Goal: Task Accomplishment & Management: Use online tool/utility

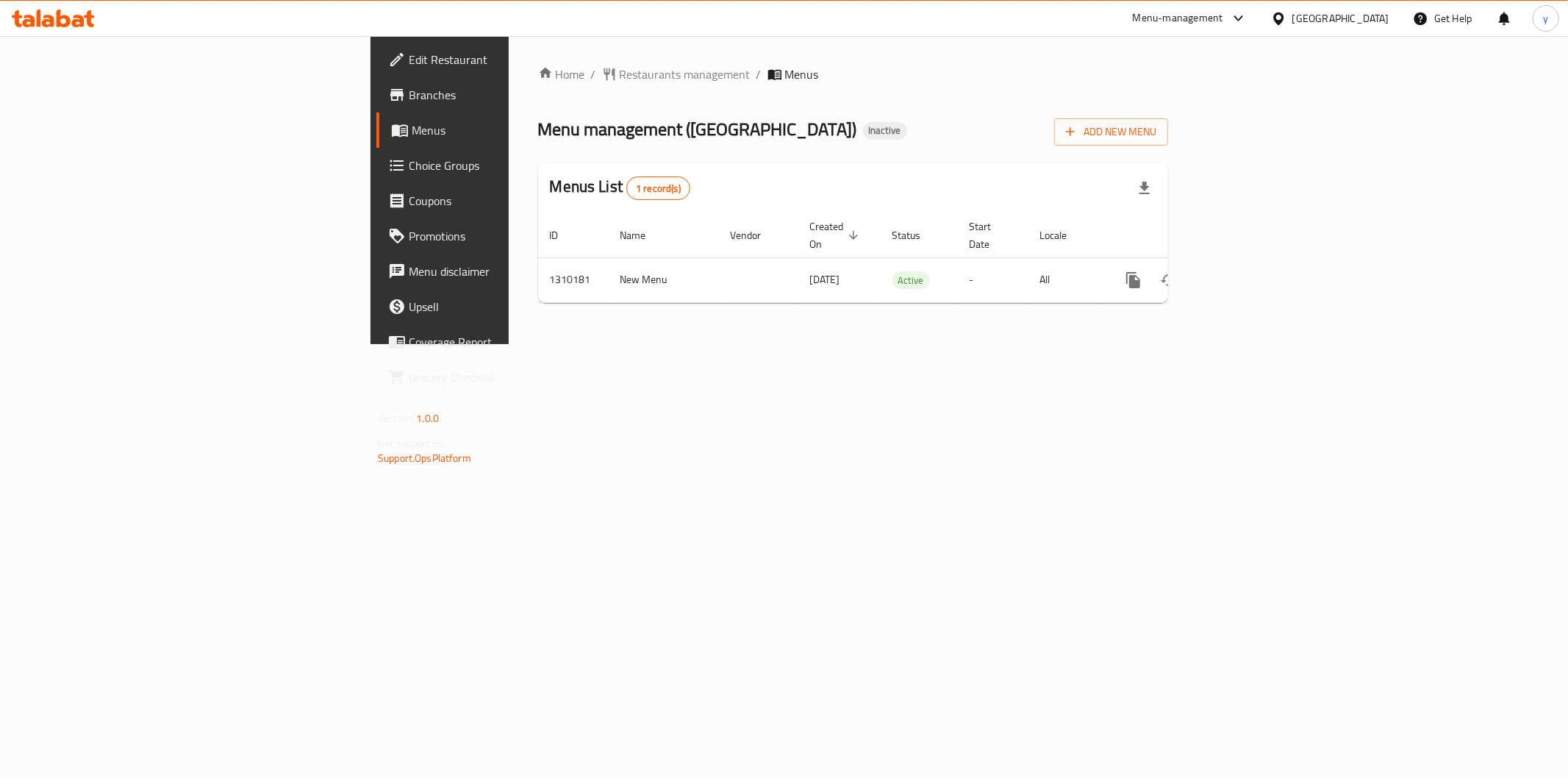
click at [409, 96] on span "Branches" at bounding box center [515, 95] width 212 height 18
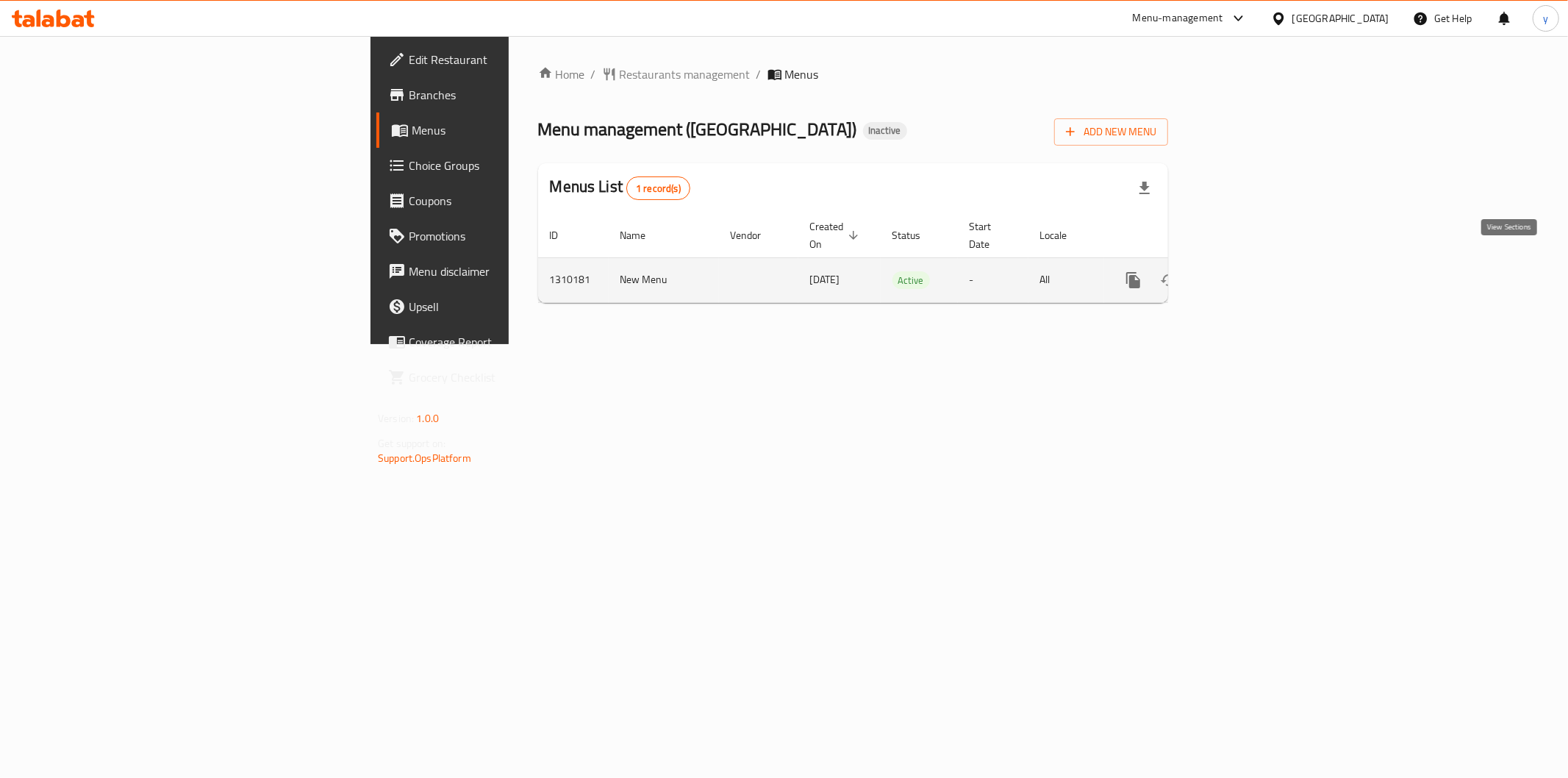
click at [1246, 274] on icon "enhanced table" at bounding box center [1239, 279] width 13 height 13
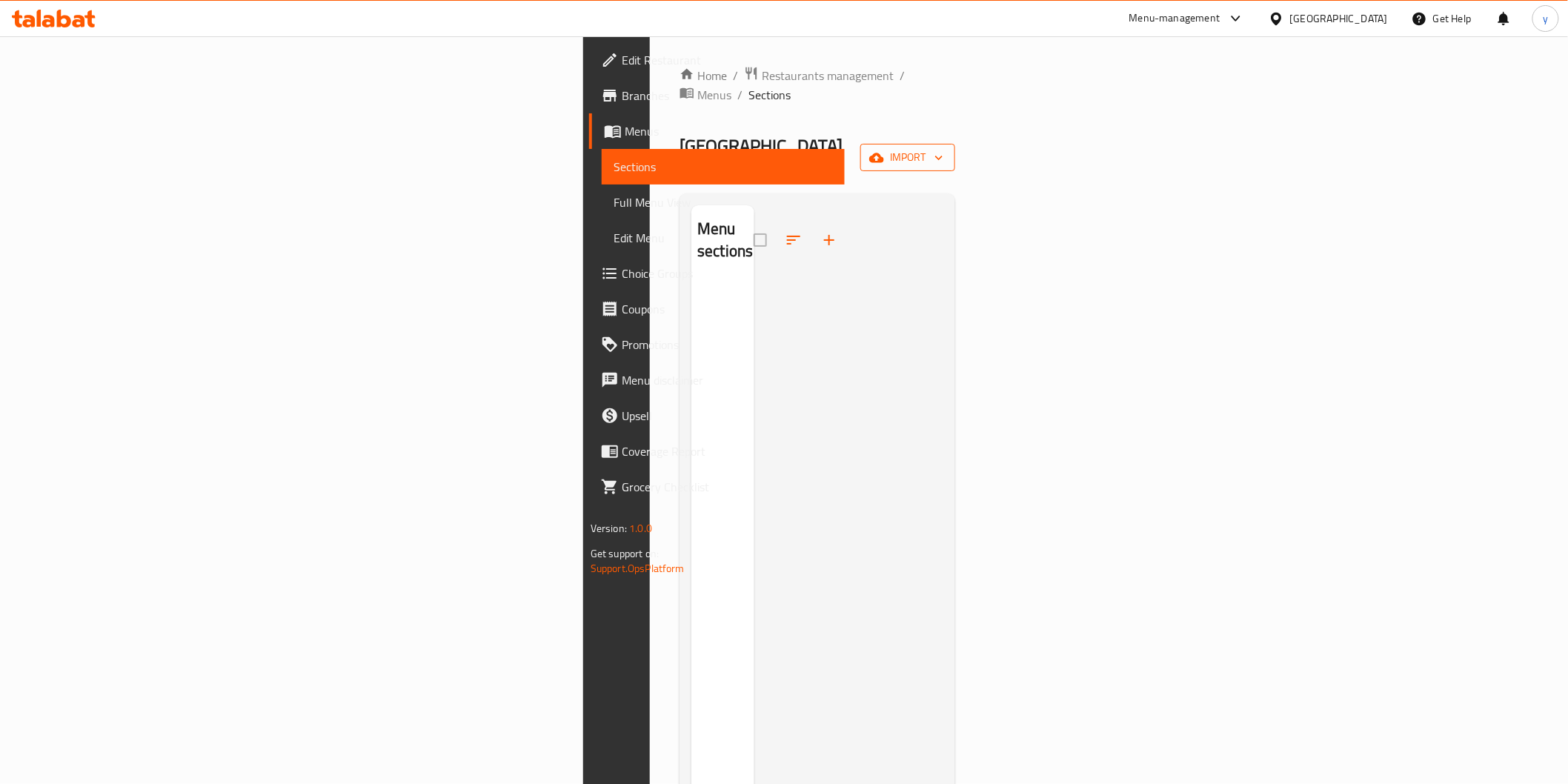
click at [943, 148] on span "import" at bounding box center [907, 157] width 71 height 19
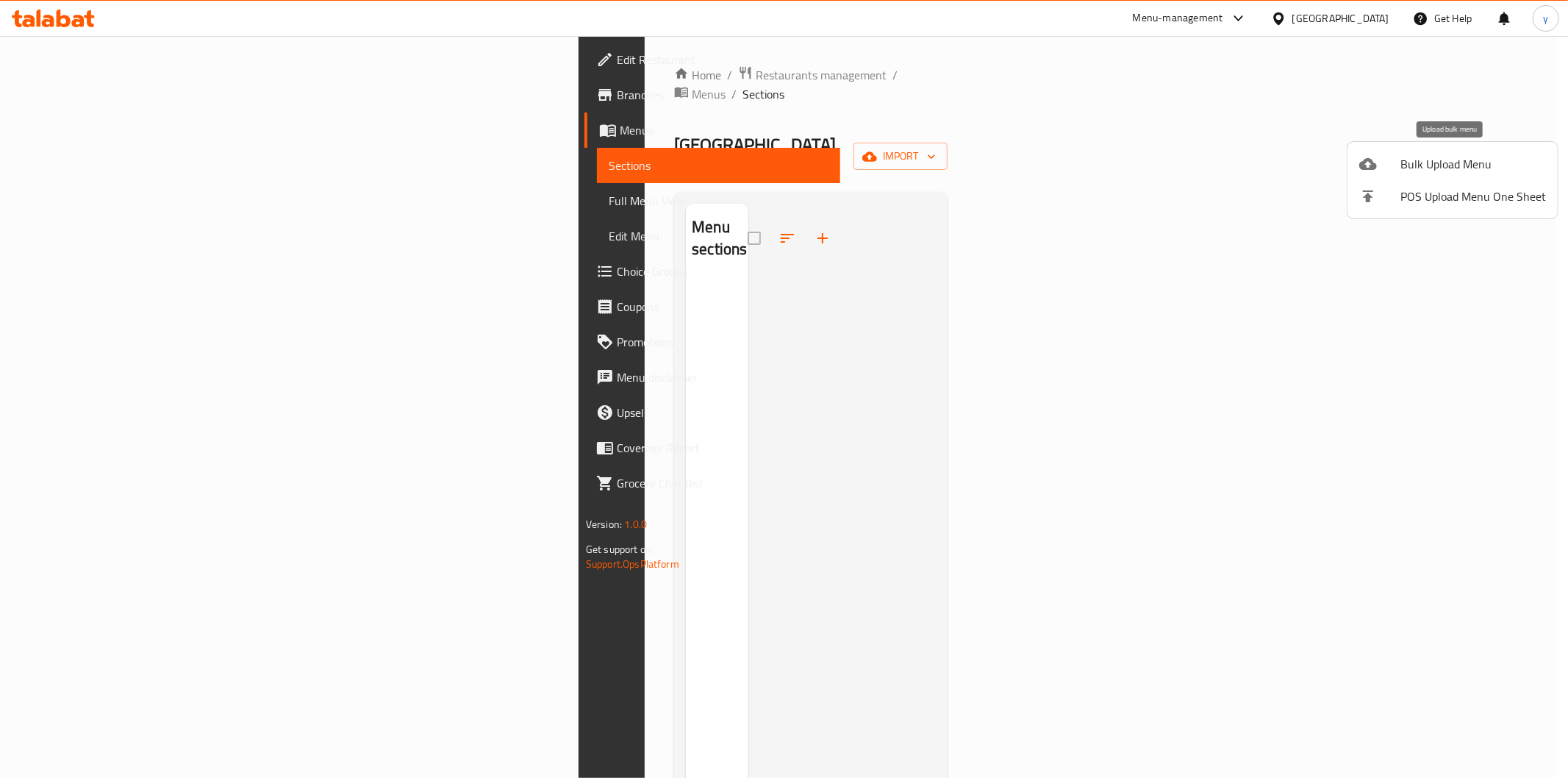
click at [1454, 169] on span "Bulk Upload Menu" at bounding box center [1473, 165] width 146 height 18
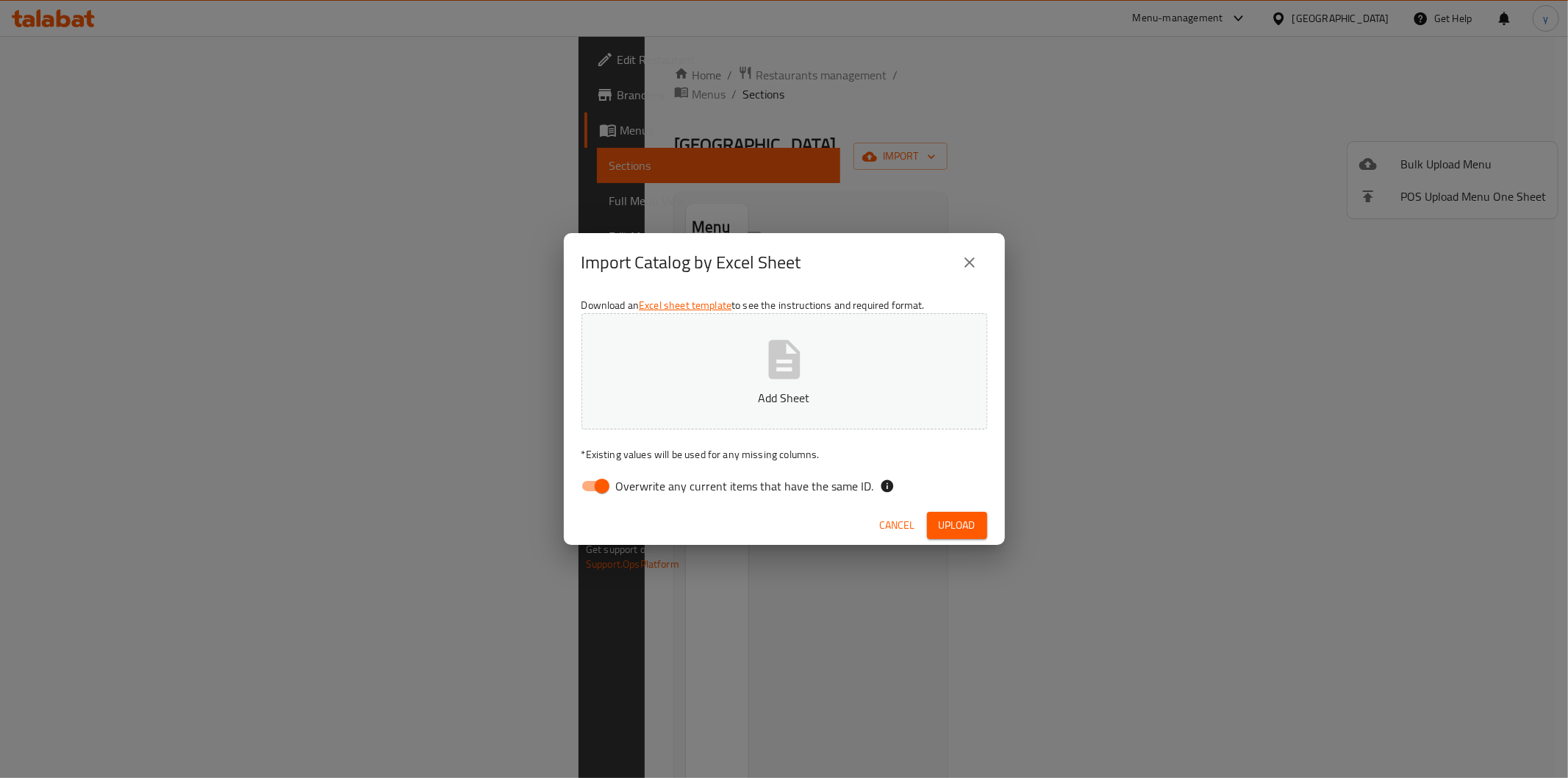
click at [599, 478] on input "Overwrite any current items that have the same ID." at bounding box center [602, 487] width 84 height 28
checkbox input "false"
click at [769, 354] on icon "button" at bounding box center [784, 359] width 32 height 39
click at [939, 518] on span "Upload" at bounding box center [957, 525] width 37 height 19
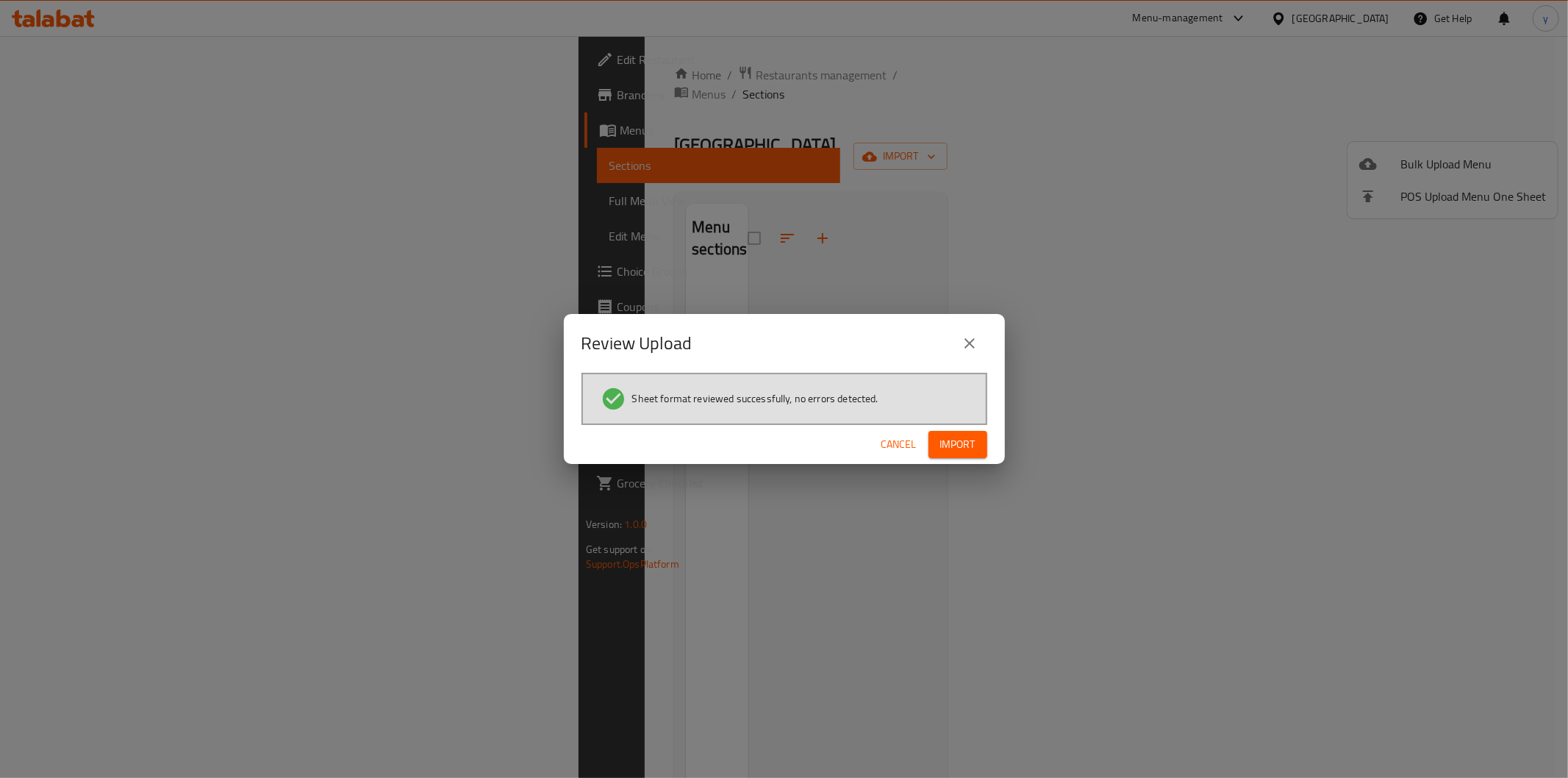
click at [975, 442] on span "Import" at bounding box center [958, 444] width 36 height 19
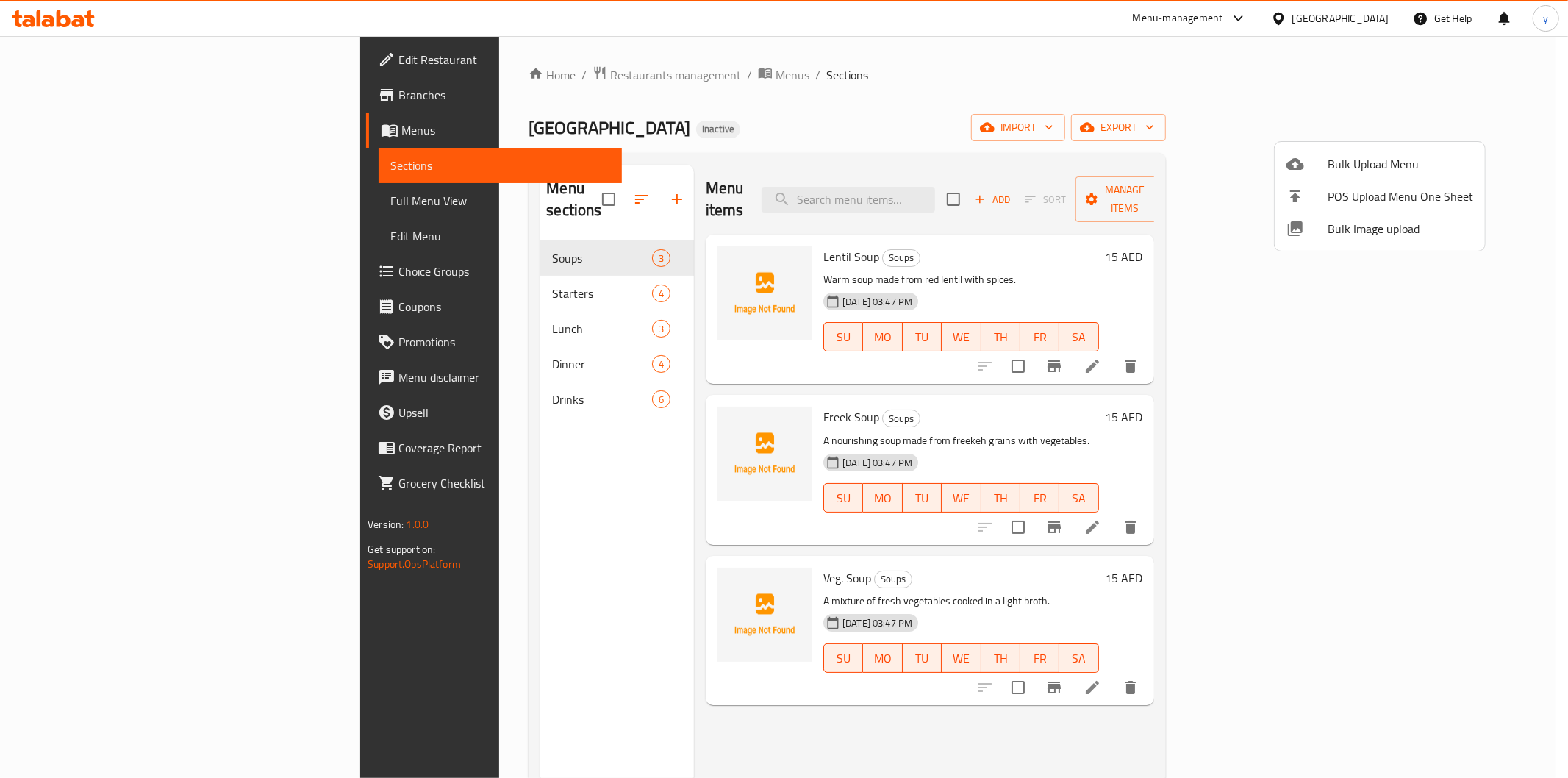
click at [1138, 61] on div at bounding box center [784, 389] width 1568 height 778
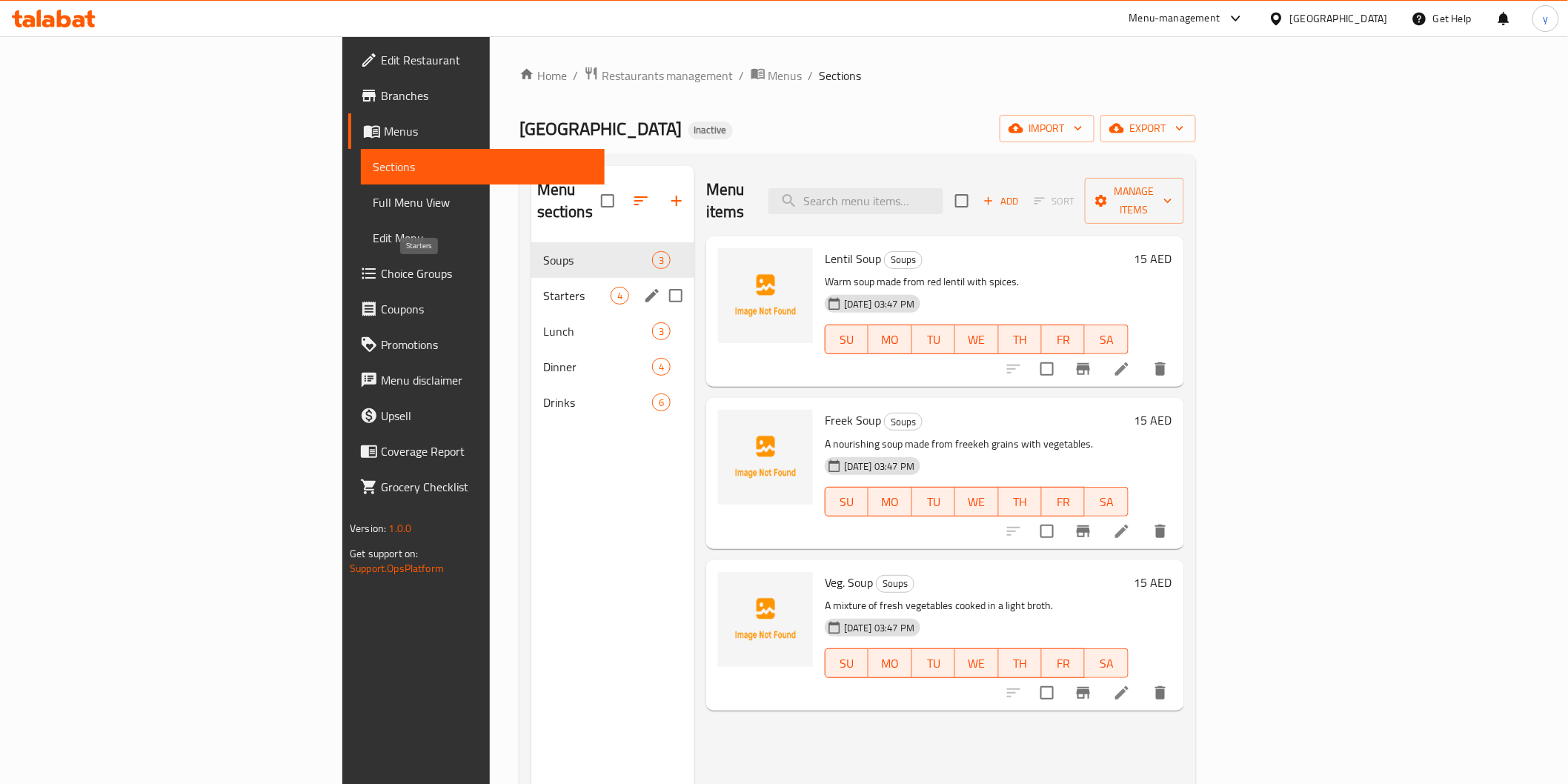
click at [543, 287] on span "Starters" at bounding box center [577, 296] width 68 height 18
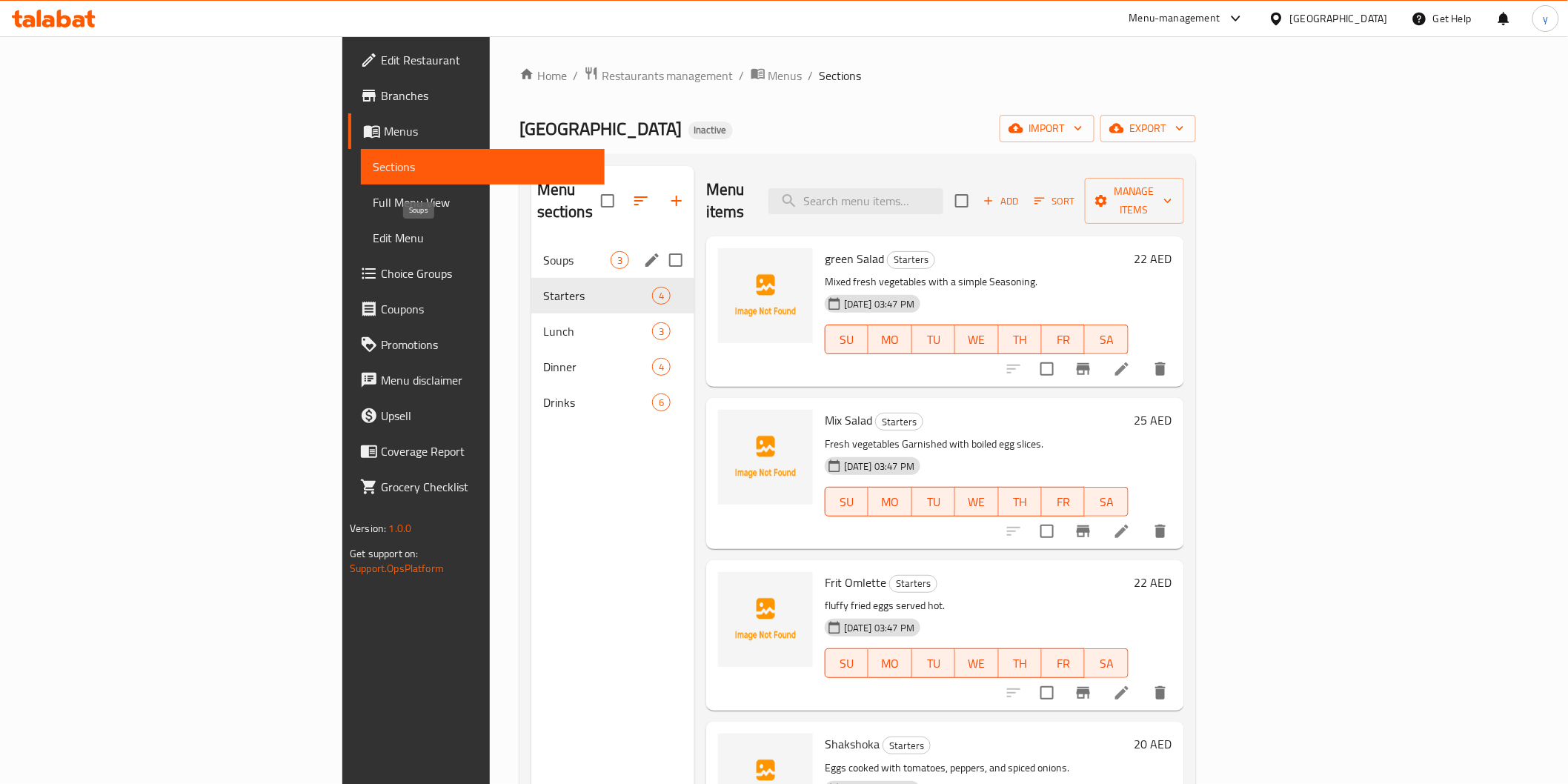
click at [543, 252] on span "Soups" at bounding box center [577, 261] width 68 height 18
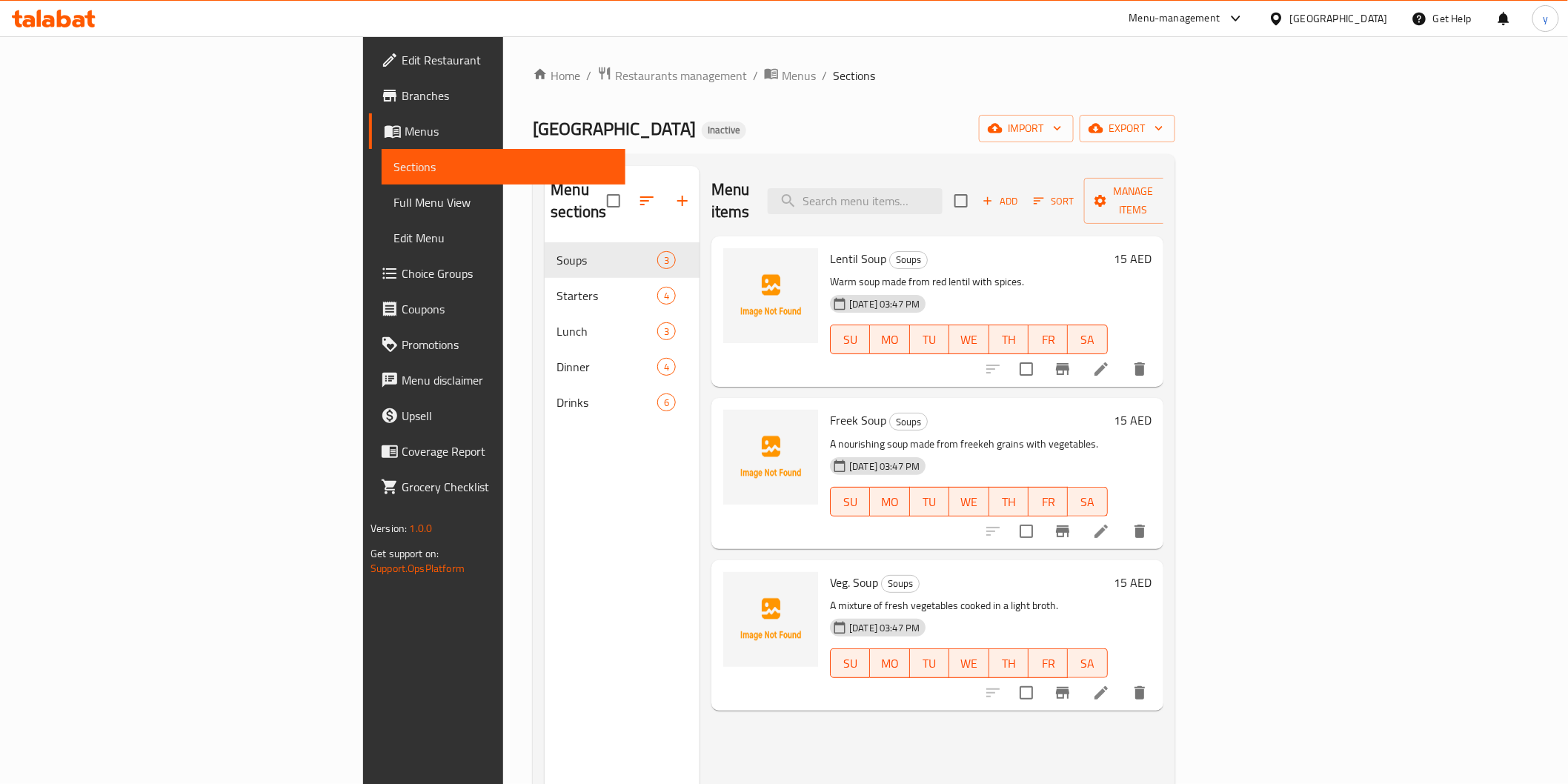
click at [393, 210] on span "Full Menu View" at bounding box center [503, 203] width 220 height 18
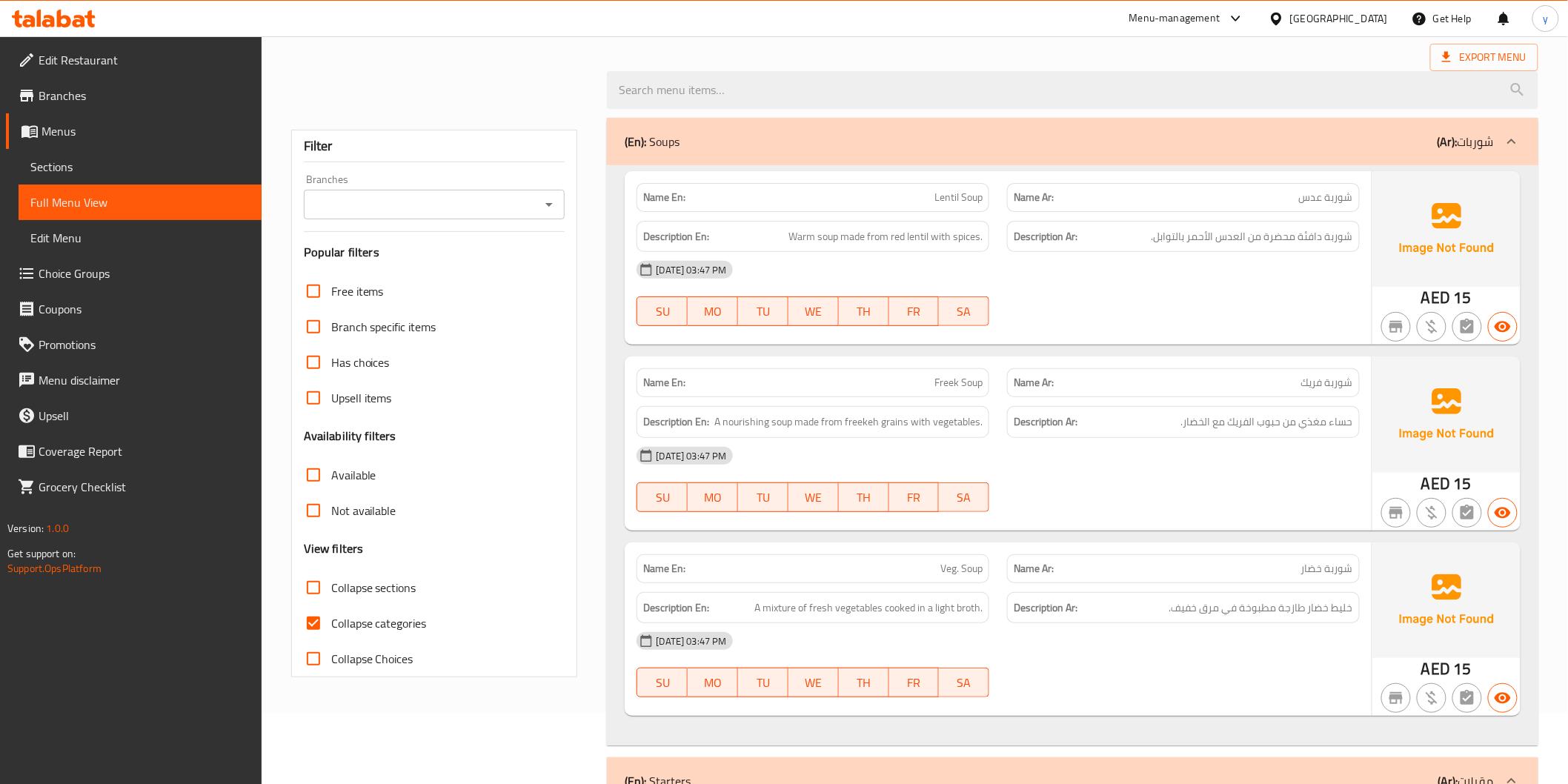
scroll to position [82, 0]
click at [309, 608] on input "Collapse categories" at bounding box center [313, 623] width 36 height 36
checkbox input "false"
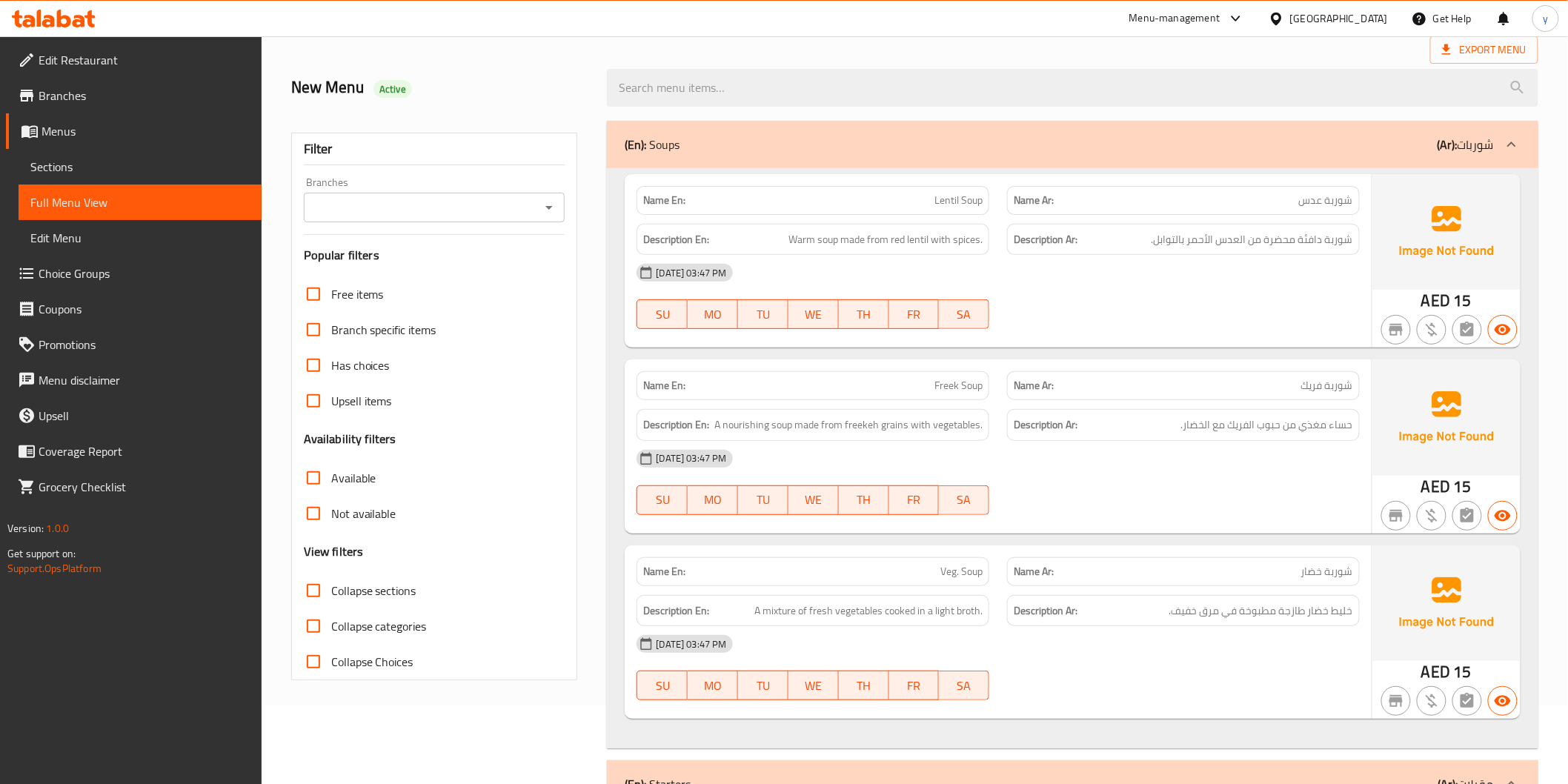
scroll to position [0, 0]
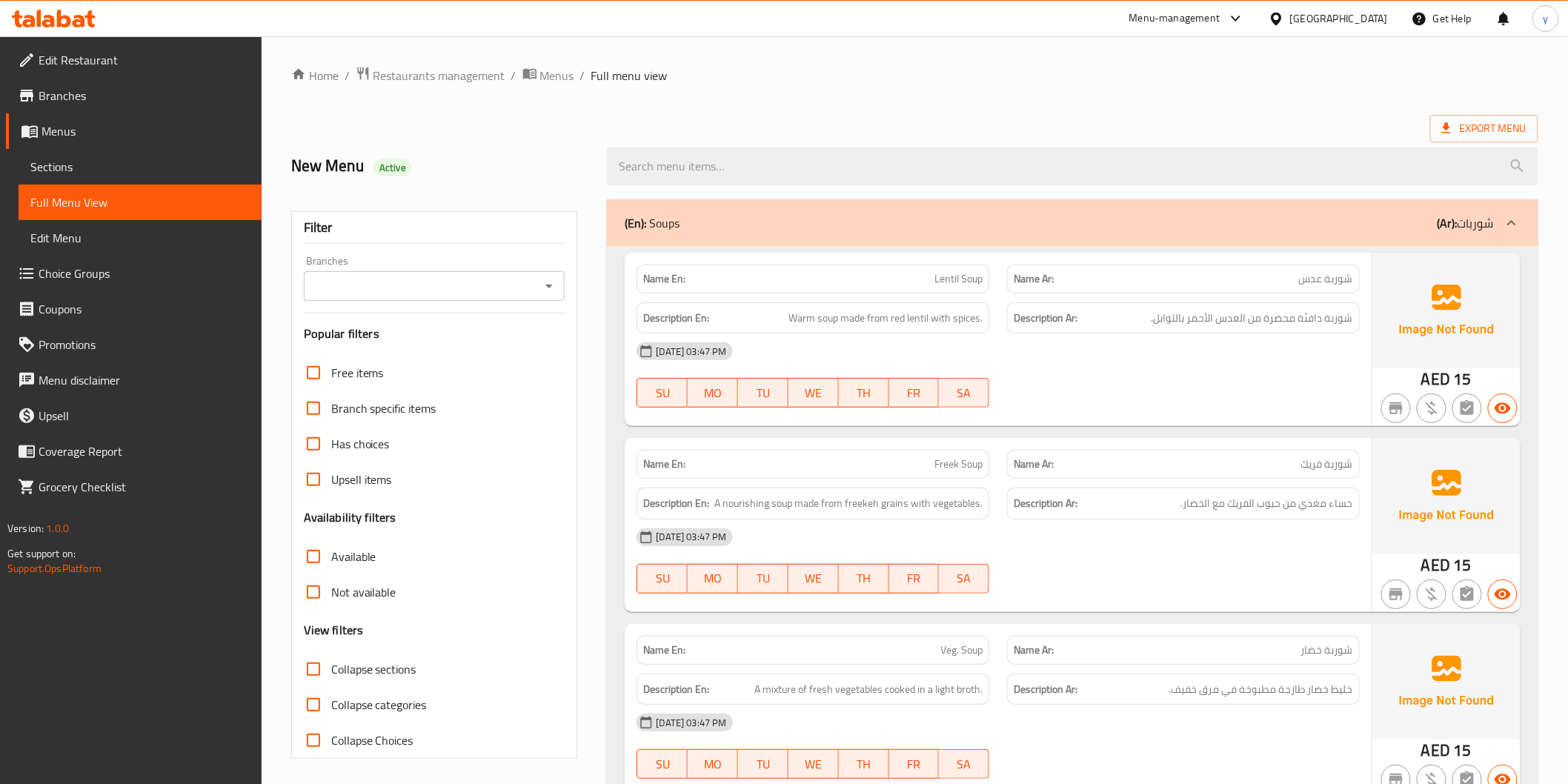
click at [1465, 128] on span "Export Menu" at bounding box center [1484, 129] width 85 height 19
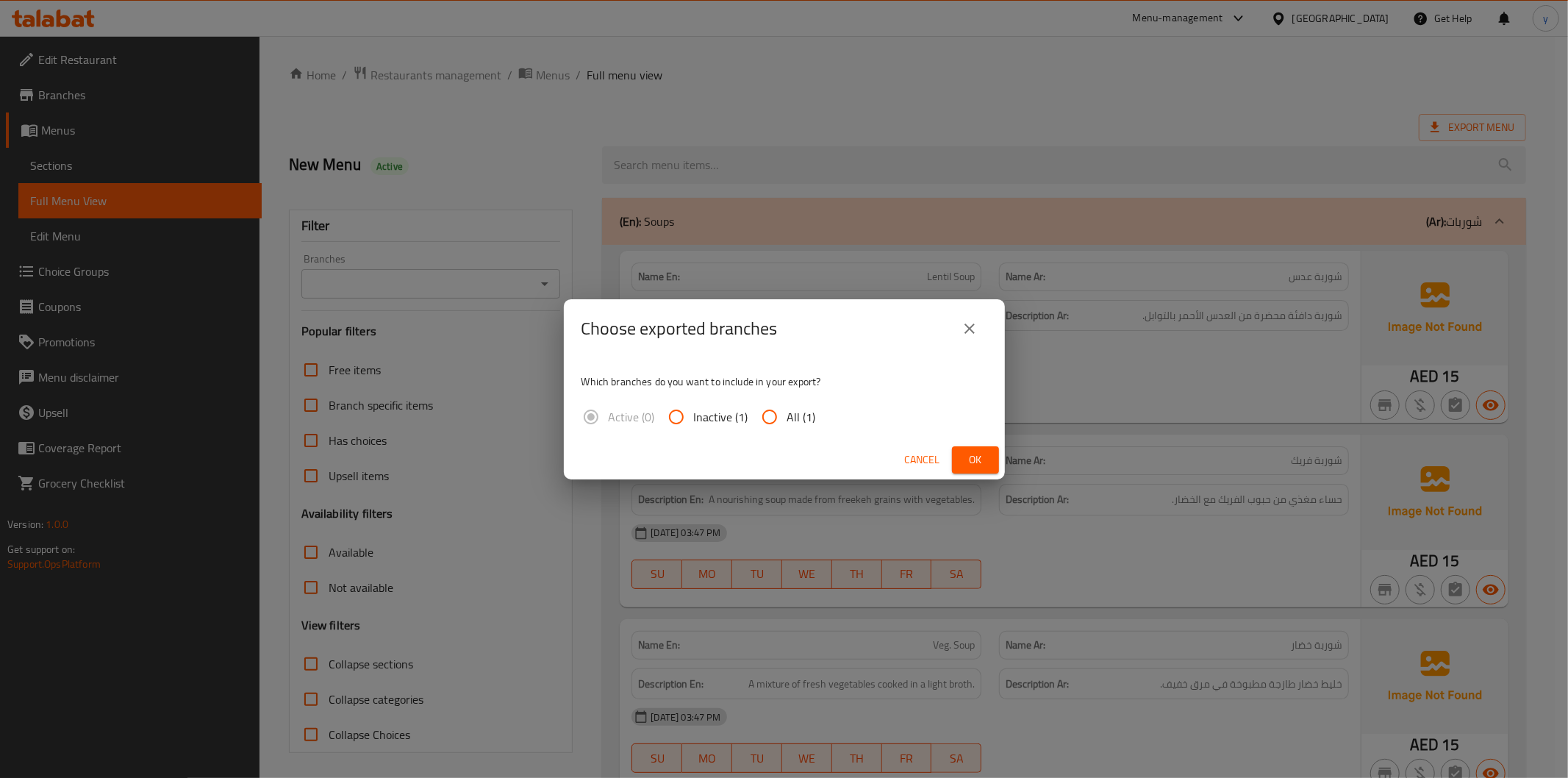
click at [765, 415] on input "All (1)" at bounding box center [770, 417] width 36 height 36
radio input "true"
click at [971, 456] on span "Ok" at bounding box center [976, 460] width 24 height 19
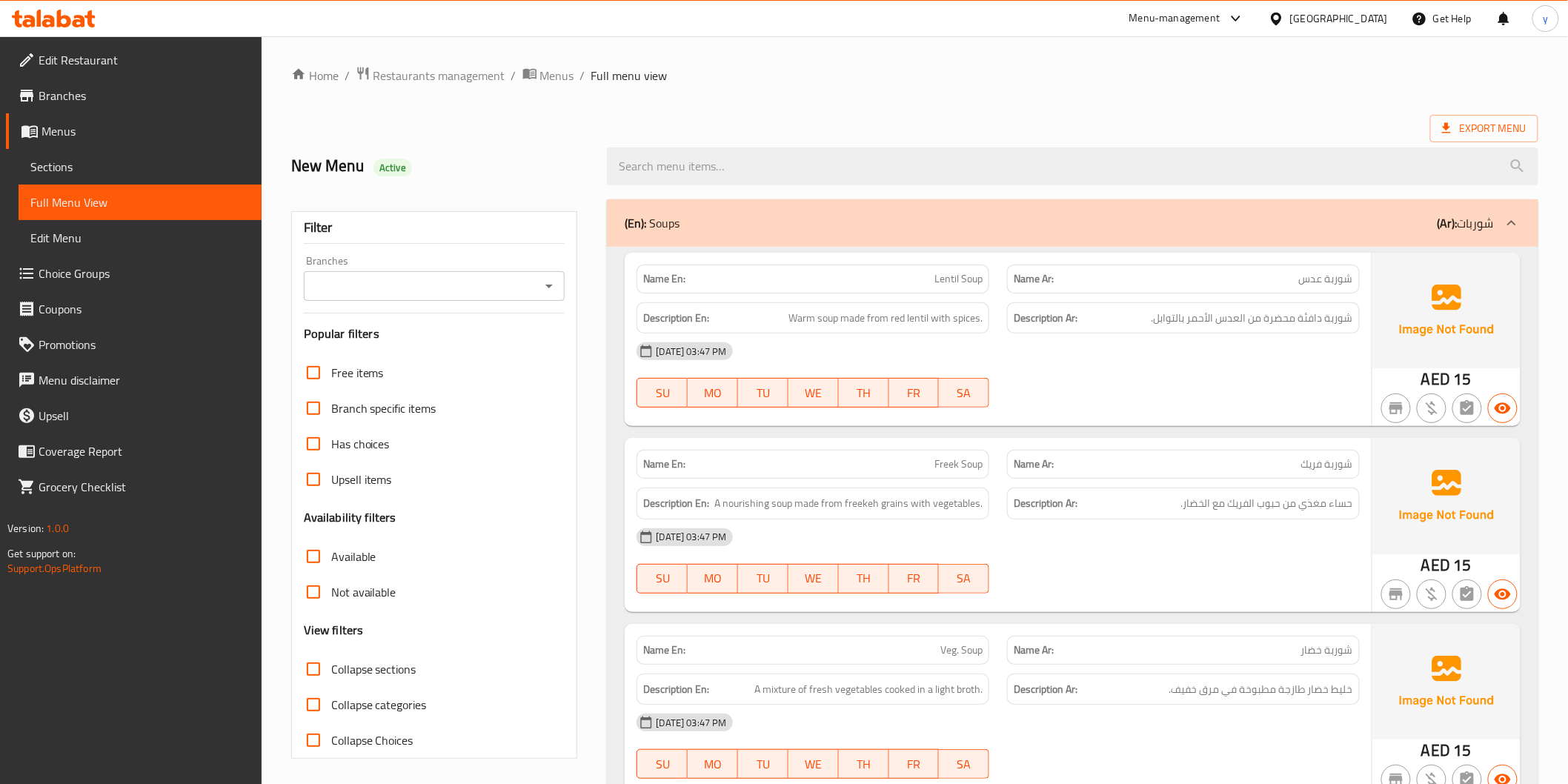
click at [108, 89] on span "Branches" at bounding box center [145, 96] width 212 height 18
